Goal: Register for event/course

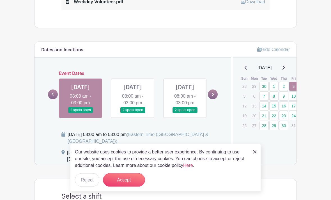
scroll to position [216, 0]
click at [275, 105] on link "15" at bounding box center [273, 105] width 9 height 9
click at [276, 105] on link "15" at bounding box center [273, 105] width 9 height 9
click at [274, 108] on link "15" at bounding box center [273, 105] width 9 height 9
click at [133, 187] on button "Accept" at bounding box center [124, 179] width 42 height 13
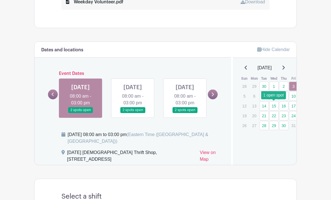
click at [275, 108] on link "15" at bounding box center [273, 105] width 9 height 9
click at [277, 108] on link "15" at bounding box center [273, 105] width 9 height 9
click at [277, 106] on link "15" at bounding box center [273, 105] width 9 height 9
click at [215, 99] on link at bounding box center [213, 94] width 10 height 10
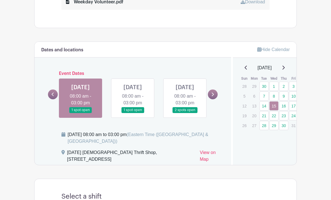
click at [80, 113] on link at bounding box center [80, 113] width 0 height 0
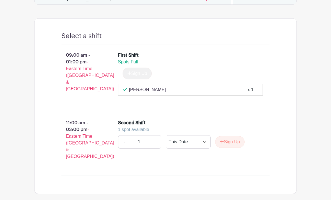
scroll to position [376, 0]
click at [235, 148] on button "Sign Up" at bounding box center [229, 142] width 29 height 12
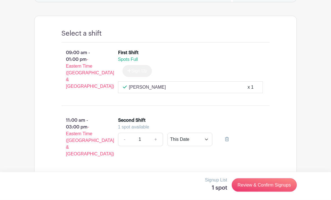
scroll to position [383, 0]
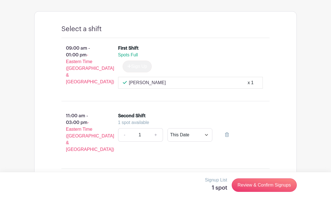
click at [270, 192] on link "Review & Confirm Signups" at bounding box center [264, 184] width 65 height 13
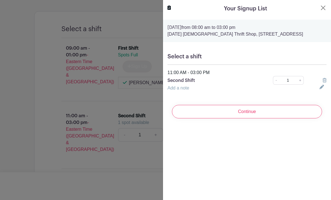
click at [243, 114] on input "Continue" at bounding box center [247, 111] width 150 height 13
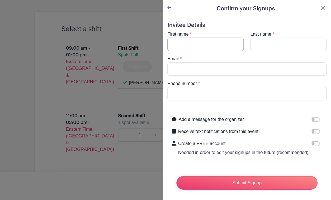
click at [222, 49] on input "First name" at bounding box center [205, 44] width 76 height 13
type input "[PERSON_NAME]"
type input "[EMAIL_ADDRESS][DOMAIN_NAME]"
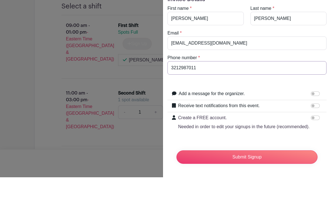
scroll to position [3, 0]
type input "3212987011"
click at [290, 86] on form "Invitee Details First name * [PERSON_NAME] Last name * [PERSON_NAME] Email * [E…" at bounding box center [246, 105] width 159 height 172
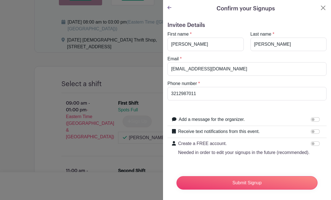
scroll to position [328, 0]
click at [260, 184] on input "Submit Signup" at bounding box center [246, 182] width 141 height 13
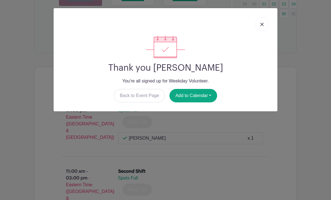
click at [209, 100] on button "Add to Calendar" at bounding box center [193, 95] width 48 height 13
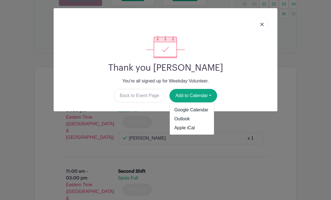
click at [265, 29] on link at bounding box center [262, 24] width 13 height 14
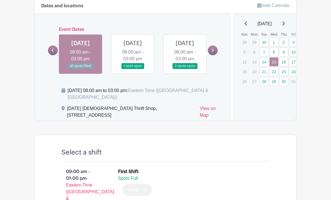
scroll to position [256, 0]
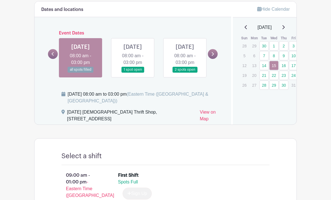
click at [133, 73] on link at bounding box center [133, 73] width 0 height 0
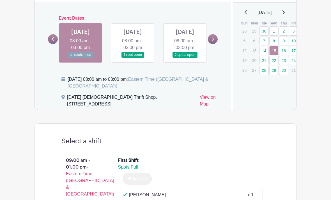
scroll to position [271, 0]
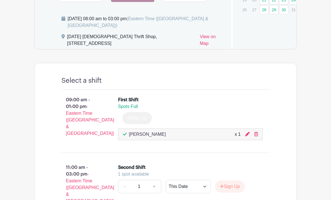
scroll to position [332, 0]
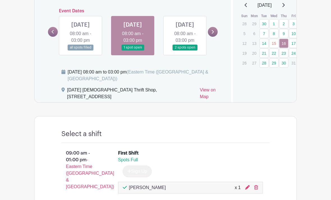
click at [214, 34] on icon at bounding box center [213, 32] width 2 height 4
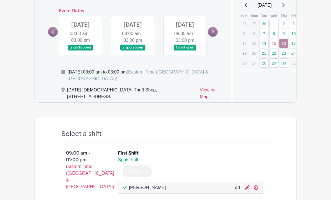
click at [133, 50] on link at bounding box center [133, 50] width 0 height 0
